Goal: Task Accomplishment & Management: Use online tool/utility

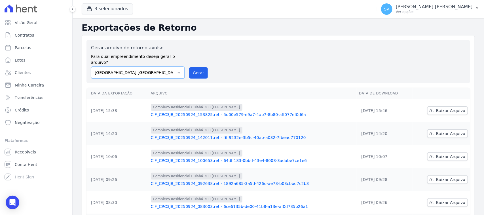
click at [157, 68] on select "[GEOGRAPHIC_DATA] COMPLEXO RESIDENCIAL [GEOGRAPHIC_DATA] 300 - [PERSON_NAME][GE…" at bounding box center [138, 73] width 94 height 12
select select "a999329b-d322-46c5-b2df-9163b092fb9b"
click at [91, 67] on select "[GEOGRAPHIC_DATA] COMPLEXO RESIDENCIAL [GEOGRAPHIC_DATA] 300 - [PERSON_NAME][GE…" at bounding box center [138, 73] width 94 height 12
drag, startPoint x: 199, startPoint y: 64, endPoint x: 265, endPoint y: 53, distance: 66.8
click at [199, 67] on button "Gerar" at bounding box center [198, 72] width 19 height 11
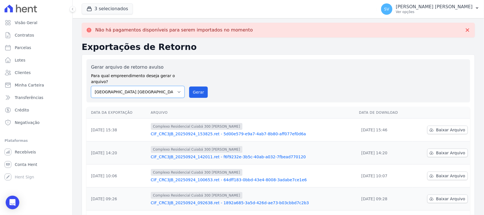
drag, startPoint x: 174, startPoint y: 88, endPoint x: 173, endPoint y: 91, distance: 3.2
click at [173, 88] on select "[GEOGRAPHIC_DATA] COMPLEXO RESIDENCIAL [GEOGRAPHIC_DATA] 300 - [PERSON_NAME][GE…" at bounding box center [138, 92] width 94 height 12
select select "a999329b-d322-46c5-b2df-9163b092fb9b"
click at [91, 86] on select "[GEOGRAPHIC_DATA] COMPLEXO RESIDENCIAL [GEOGRAPHIC_DATA] 300 - [PERSON_NAME][GE…" at bounding box center [138, 92] width 94 height 12
click at [193, 89] on button "Gerar" at bounding box center [198, 92] width 19 height 11
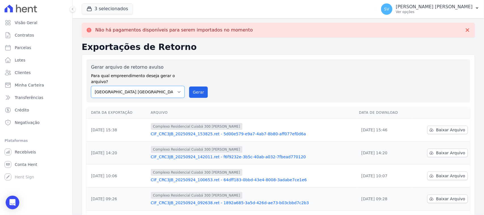
click at [172, 89] on select "[GEOGRAPHIC_DATA] COMPLEXO RESIDENCIAL [GEOGRAPHIC_DATA] 300 - [PERSON_NAME][GE…" at bounding box center [138, 92] width 94 height 12
select select "73a372cd-5640-41c8-aaea-11bd74619c10"
click at [91, 86] on select "[GEOGRAPHIC_DATA] COMPLEXO RESIDENCIAL [GEOGRAPHIC_DATA] 300 - [PERSON_NAME][GE…" at bounding box center [138, 92] width 94 height 12
click at [203, 87] on button "Gerar" at bounding box center [198, 92] width 19 height 11
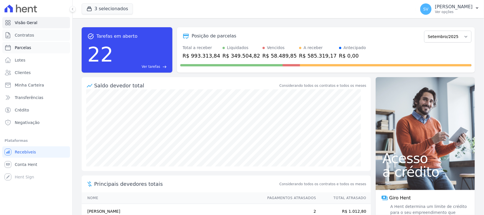
click at [26, 37] on span "Contratos" at bounding box center [24, 35] width 19 height 6
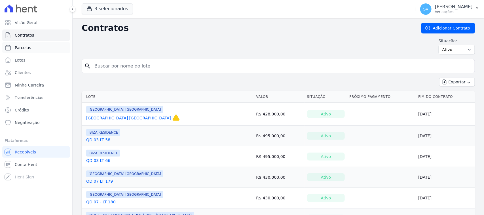
click at [29, 49] on link "Parcelas" at bounding box center [36, 47] width 68 height 11
select select
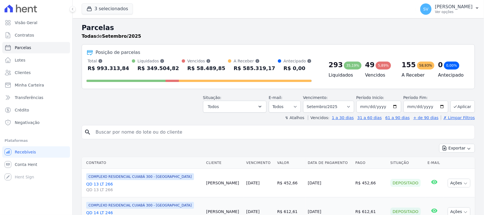
click at [106, 129] on input "search" at bounding box center [282, 132] width 380 height 11
paste input "- Recurso Próprio – Parcela nº [x] – Vencimento: [data] – R$ [valor]"
type input "-"
click at [107, 131] on input "search" at bounding box center [282, 132] width 380 height 11
paste input "VOLMIR HENTGES"
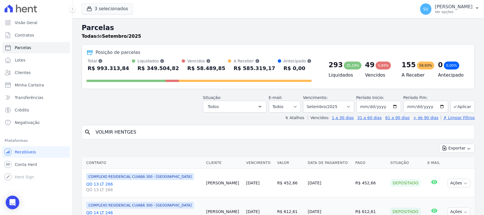
click at [151, 133] on input "VOLMIR HENTGES" at bounding box center [282, 132] width 380 height 11
type input "VOLMIR HENTGES"
select select
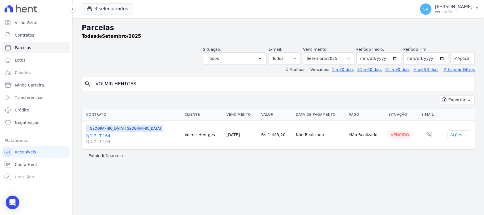
click at [387, 135] on icon "button" at bounding box center [466, 135] width 5 height 5
click at [387, 152] on link "Ver boleto" at bounding box center [457, 148] width 54 height 10
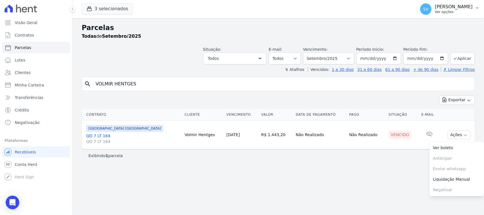
click at [387, 10] on p "Ver opções" at bounding box center [454, 12] width 38 height 5
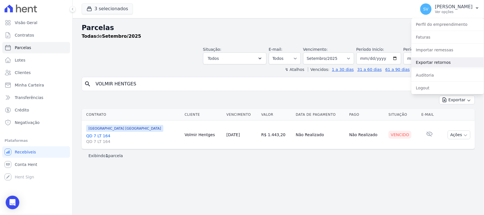
click at [387, 61] on link "Exportar retornos" at bounding box center [448, 62] width 73 height 10
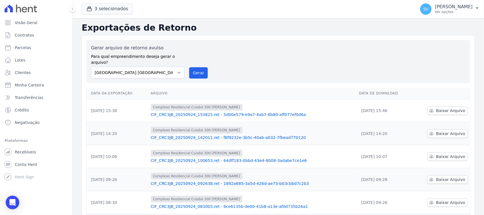
click at [276, 64] on div "Gerar arquivo de retorno avulso Para qual empreendimento deseja gerar o arquivo…" at bounding box center [278, 62] width 375 height 34
